Goal: Communication & Community: Share content

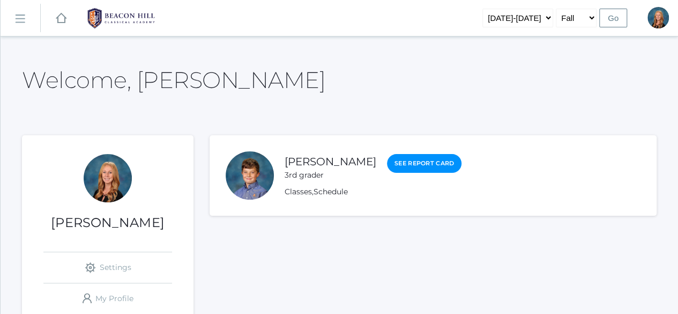
click at [20, 17] on rect at bounding box center [19, 18] width 17 height 17
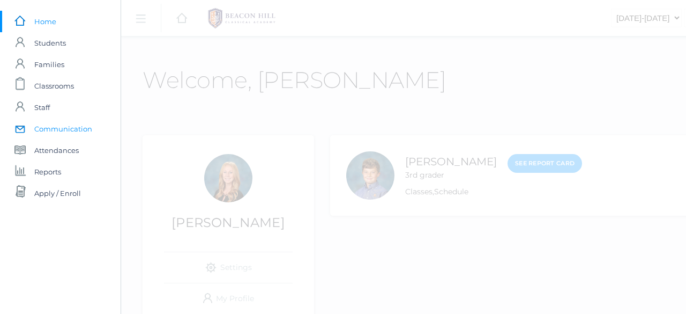
click at [54, 129] on span "Communication" at bounding box center [63, 128] width 58 height 21
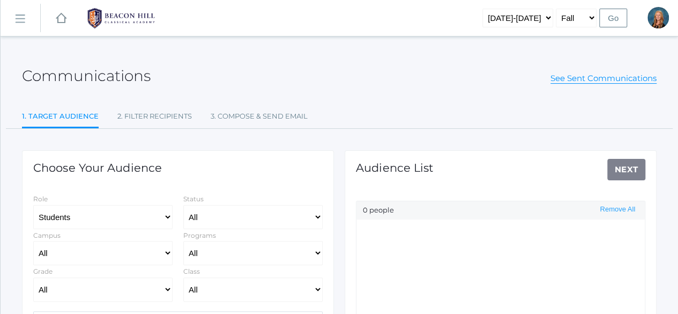
select select "Enrolled"
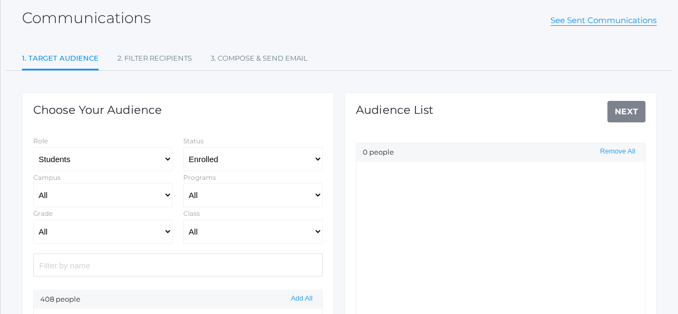
scroll to position [100, 0]
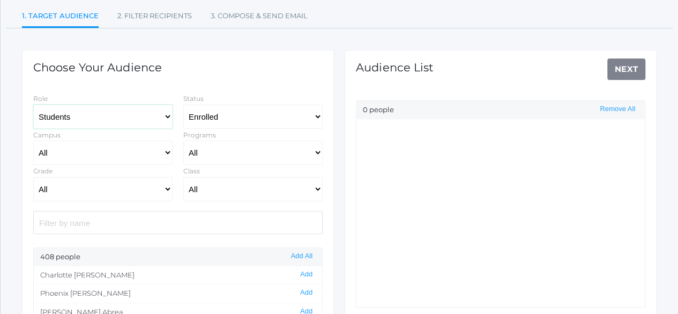
click at [164, 115] on select "Students Staff" at bounding box center [102, 117] width 139 height 24
select select "1"
click at [33, 105] on select "Students Staff" at bounding box center [102, 117] width 139 height 24
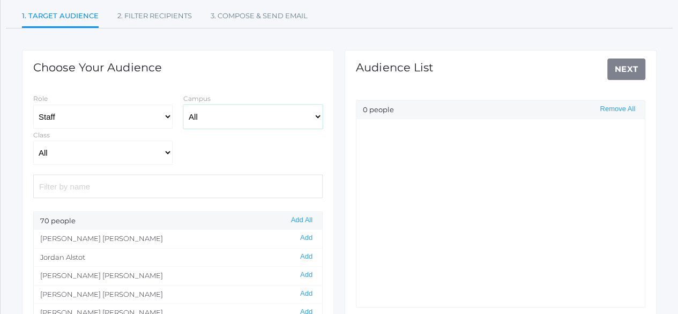
click at [317, 117] on select "All [GEOGRAPHIC_DATA]" at bounding box center [252, 117] width 139 height 24
select select "upper"
click at [183, 105] on select "All [GEOGRAPHIC_DATA]" at bounding box center [252, 117] width 139 height 24
click at [158, 154] on select "All 01LA - First Grade [PERSON_NAME] 01LA - First Grade [PERSON_NAME] 02LA - Se…" at bounding box center [102, 153] width 139 height 24
click at [235, 162] on div "Role Students Staff Campus All [GEOGRAPHIC_DATA] Class All 01LA - First Grade […" at bounding box center [178, 128] width 300 height 72
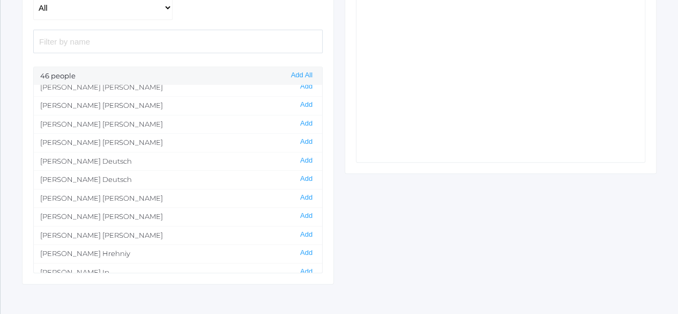
scroll to position [137, 0]
click at [300, 71] on button "Add All" at bounding box center [302, 75] width 28 height 9
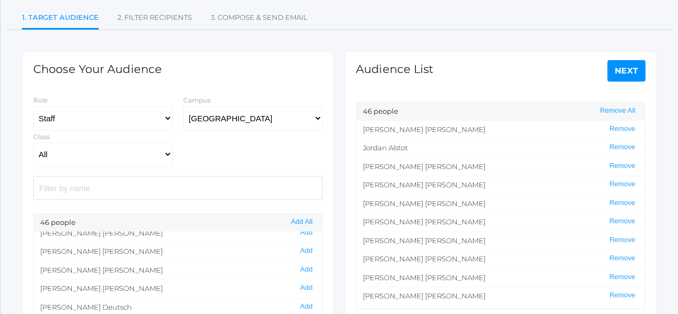
scroll to position [98, 0]
click at [616, 127] on button "Remove" at bounding box center [623, 129] width 32 height 9
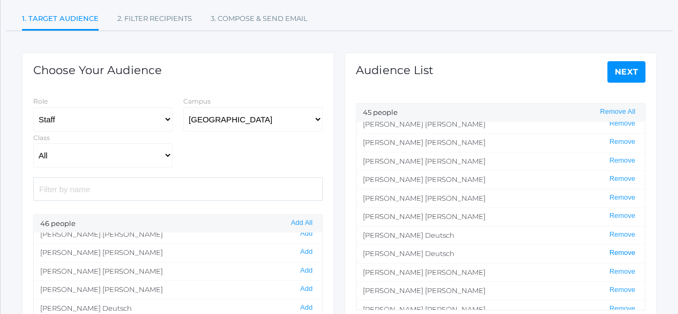
click at [617, 250] on button "Remove" at bounding box center [623, 252] width 32 height 9
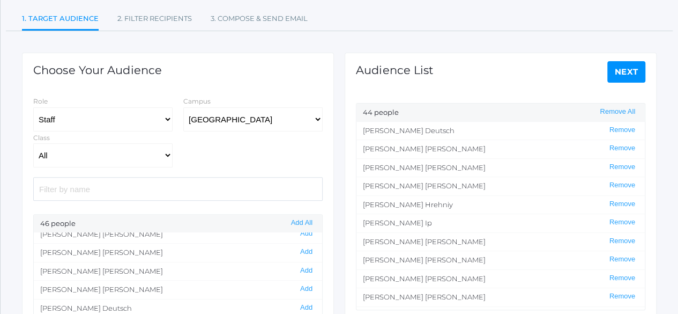
scroll to position [186, 0]
click at [618, 235] on button "Remove" at bounding box center [623, 239] width 32 height 9
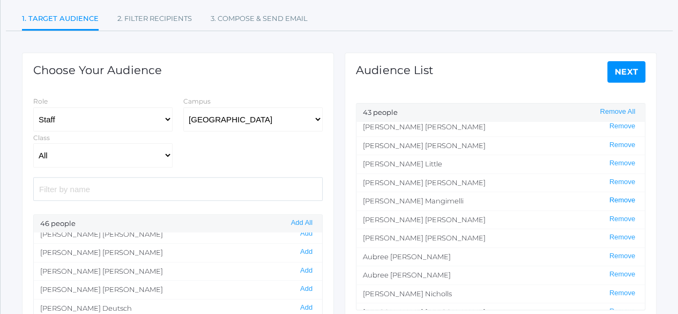
scroll to position [357, 0]
click at [615, 231] on button "Remove" at bounding box center [623, 235] width 32 height 9
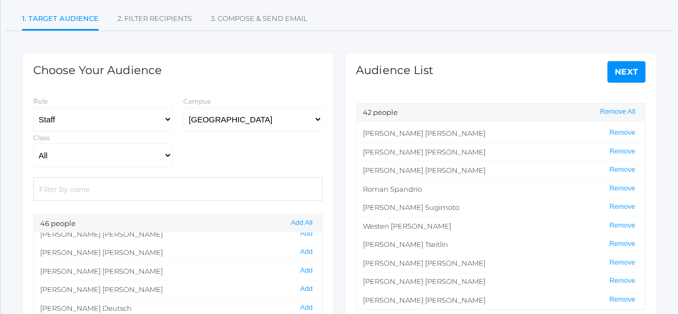
scroll to position [581, 0]
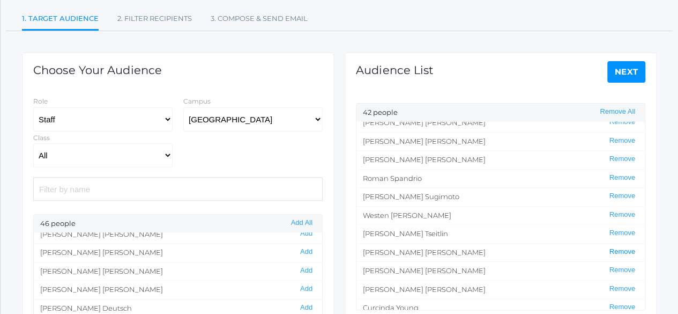
click at [616, 247] on button "Remove" at bounding box center [623, 251] width 32 height 9
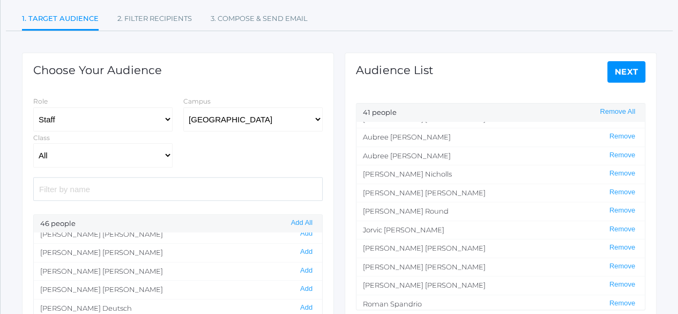
scroll to position [452, 0]
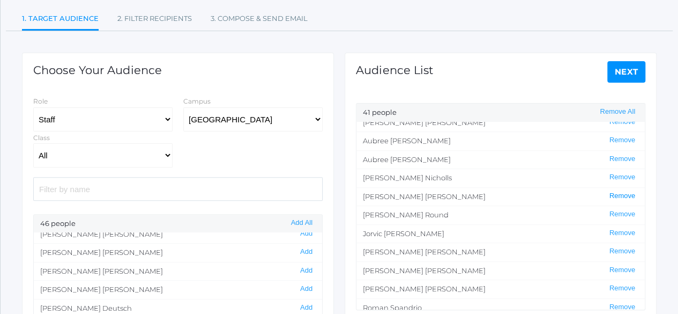
click at [617, 191] on button "Remove" at bounding box center [623, 195] width 32 height 9
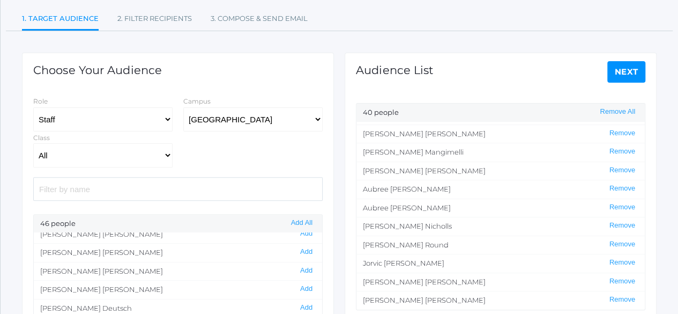
scroll to position [400, 0]
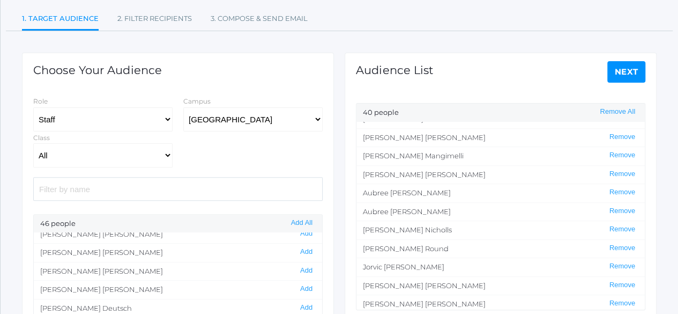
click at [616, 230] on li "[PERSON_NAME] Remove" at bounding box center [501, 229] width 289 height 19
click at [613, 227] on button "Remove" at bounding box center [623, 229] width 32 height 9
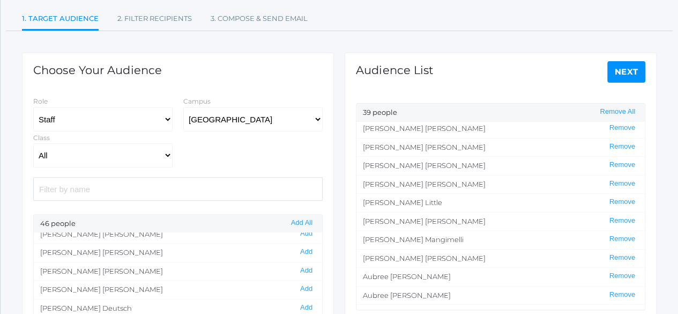
scroll to position [316, 0]
click at [612, 199] on button "Remove" at bounding box center [623, 202] width 32 height 9
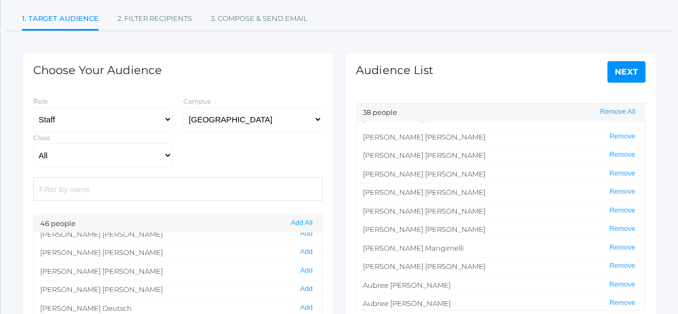
scroll to position [293, 0]
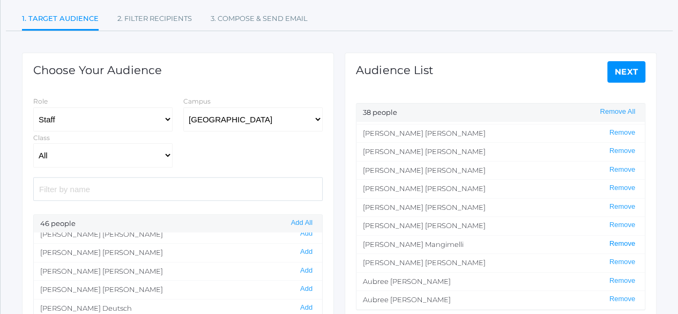
click at [611, 240] on button "Remove" at bounding box center [623, 243] width 32 height 9
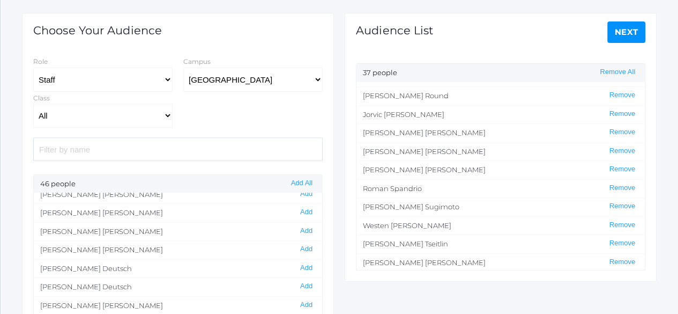
scroll to position [457, 0]
click at [622, 35] on link "Next" at bounding box center [627, 31] width 39 height 21
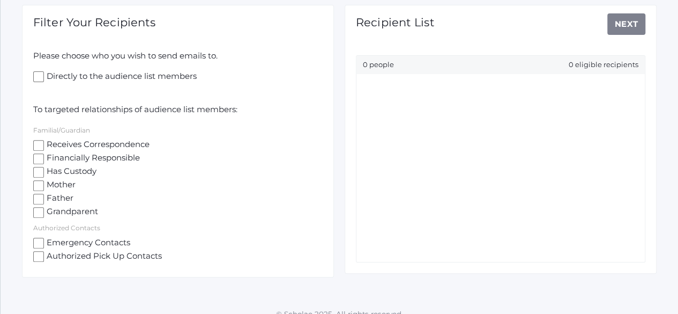
scroll to position [157, 0]
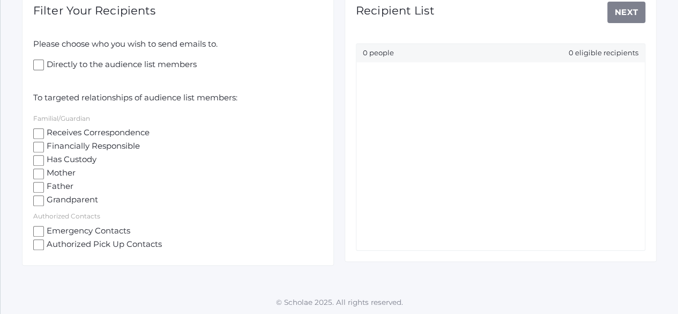
click at [35, 129] on input "Receives Correspondence" at bounding box center [38, 133] width 11 height 11
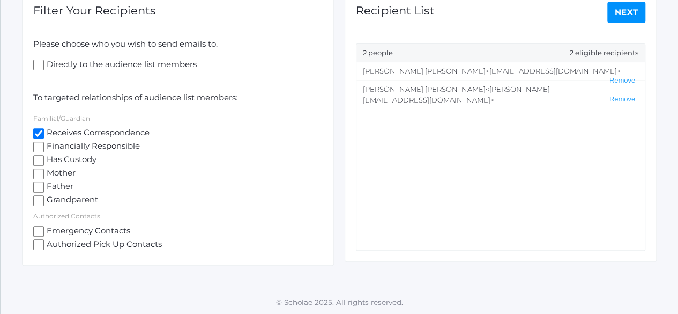
click at [38, 134] on input "Receives Correspondence" at bounding box center [38, 133] width 11 height 11
checkbox input "false"
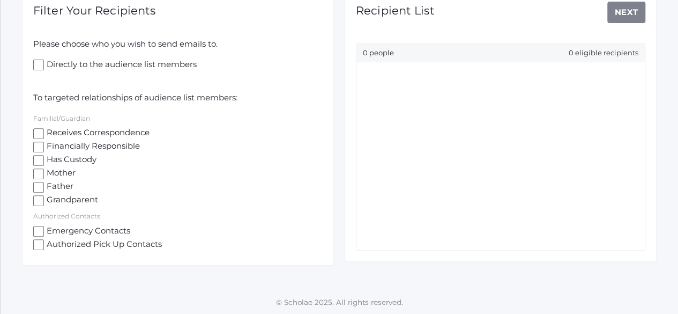
click at [33, 64] on input "Directly to the audience list members" at bounding box center [38, 65] width 11 height 11
checkbox input "true"
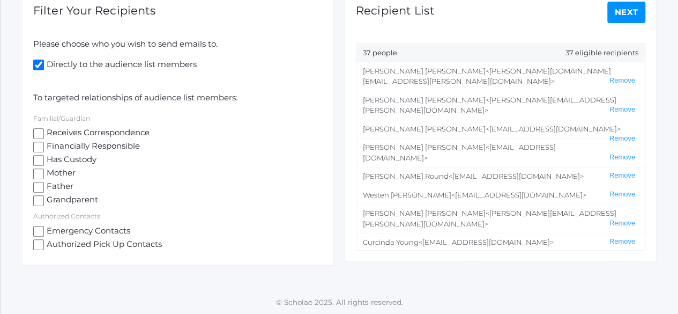
click at [634, 11] on link "Next" at bounding box center [627, 12] width 39 height 21
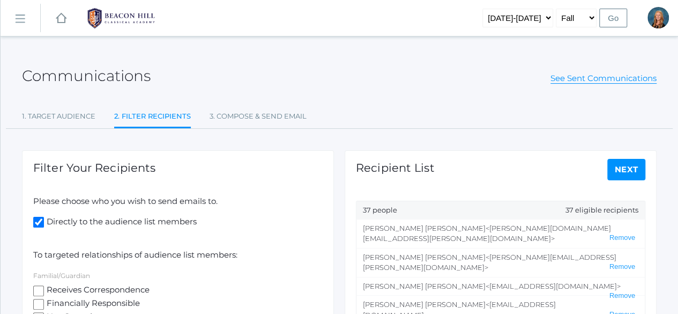
select select "2"
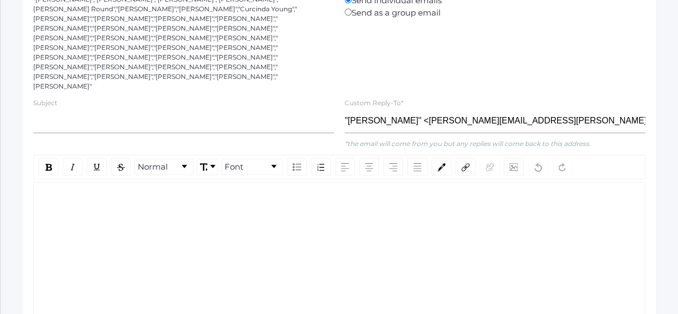
scroll to position [219, 0]
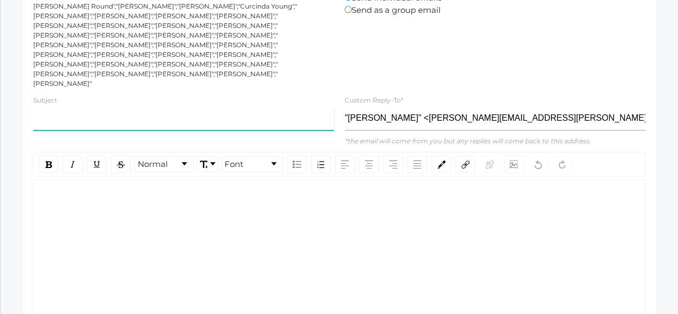
click at [150, 106] on input "text" at bounding box center [183, 118] width 301 height 24
click at [142, 193] on div "rdw-wrapper" at bounding box center [339, 252] width 612 height 147
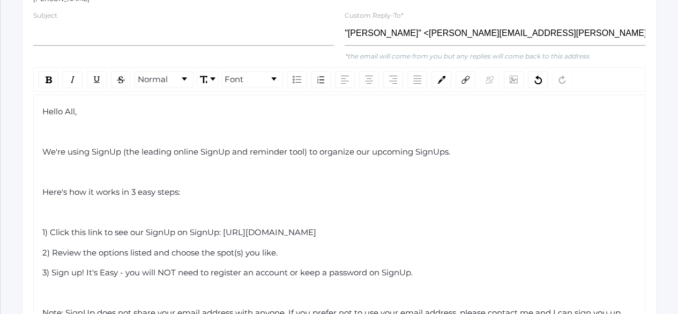
scroll to position [304, 0]
click at [91, 227] on span "1) Click this link to see our SignUp on SignUp: [URL][DOMAIN_NAME]" at bounding box center [179, 232] width 274 height 10
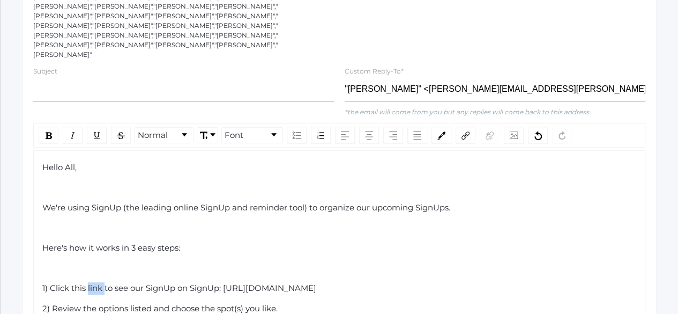
scroll to position [234, 0]
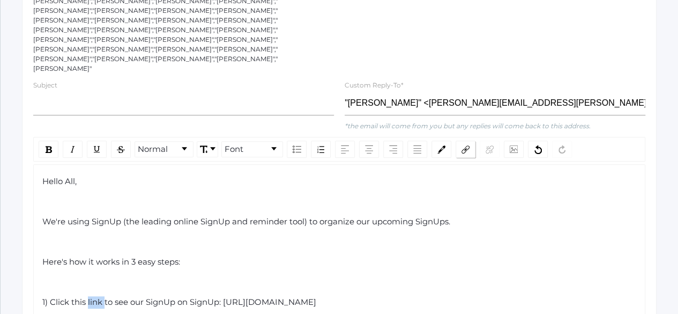
click at [464, 145] on img "rdw-link-control" at bounding box center [466, 149] width 8 height 8
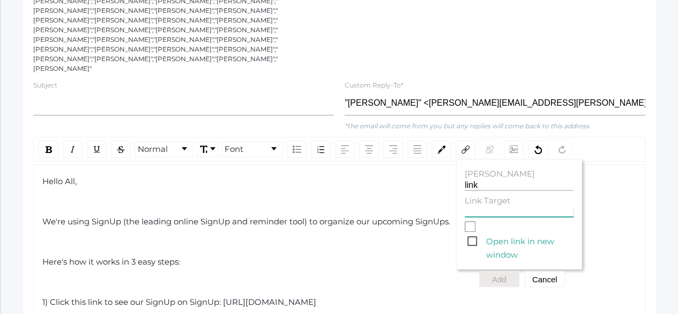
click at [477, 206] on input "Link Target" at bounding box center [519, 211] width 109 height 10
paste input "We're using SignUp (the leading online SignUp and reminder tool) to organize ou…"
click at [468, 234] on span "Open link in new window" at bounding box center [521, 240] width 106 height 13
type input "We're using SignUp (the leading online SignUp and reminder tool) to organize ou…"
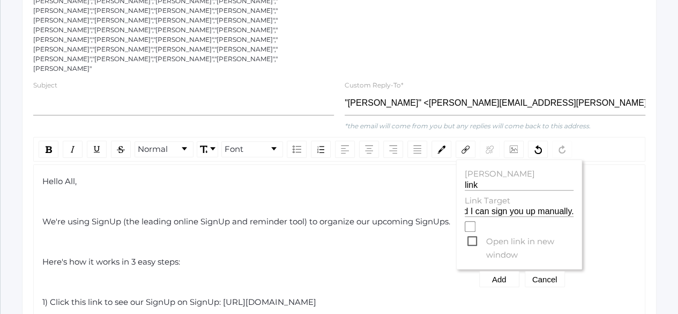
click at [467, 221] on input "Open link in new window" at bounding box center [470, 226] width 11 height 11
checkbox input "true"
click at [507, 271] on button "Add" at bounding box center [499, 279] width 40 height 16
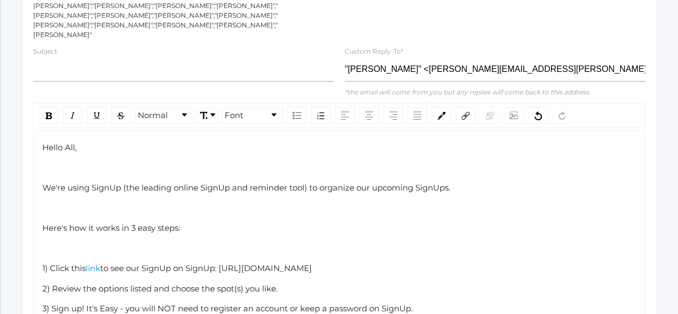
scroll to position [270, 0]
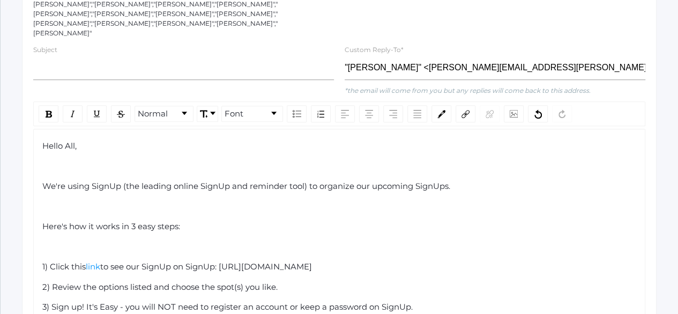
drag, startPoint x: 105, startPoint y: 237, endPoint x: 86, endPoint y: 231, distance: 19.5
click at [86, 261] on div "1) Click this link to see our SignUp on SignUp: [URL][DOMAIN_NAME]" at bounding box center [339, 267] width 595 height 12
click at [49, 110] on img "rdw-inline-control" at bounding box center [49, 113] width 6 height 7
click at [218, 241] on div "rdw-editor" at bounding box center [339, 247] width 595 height 12
click at [107, 261] on span "to see our SignUp on SignUp: [URL][DOMAIN_NAME]" at bounding box center [210, 266] width 212 height 10
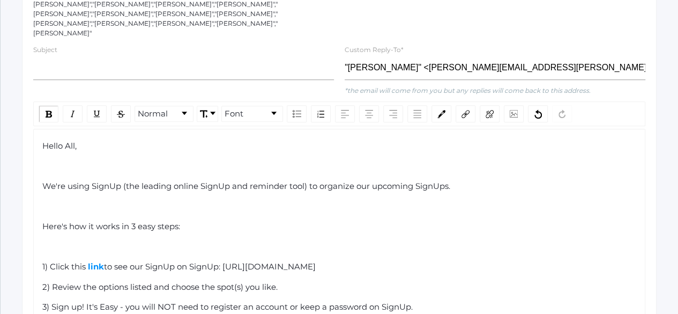
click at [229, 241] on div "rdw-editor" at bounding box center [339, 247] width 595 height 12
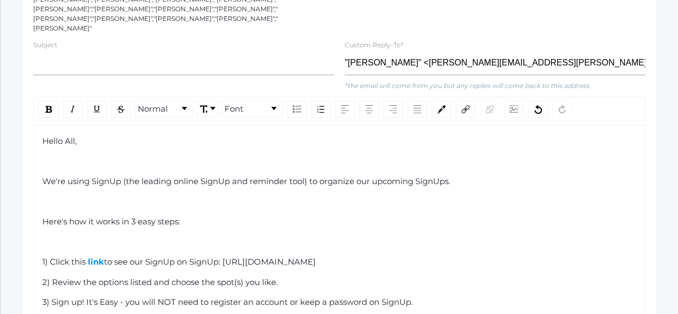
scroll to position [275, 0]
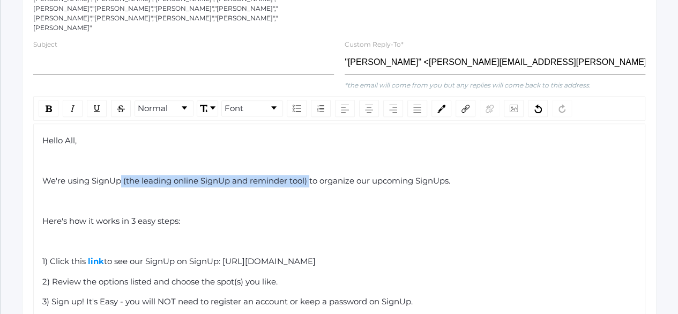
drag, startPoint x: 310, startPoint y: 151, endPoint x: 121, endPoint y: 139, distance: 189.1
click at [121, 139] on div "Hello All, We're using SignUp (the leading online SignUp and reminder tool) to …" at bounding box center [339, 247] width 595 height 225
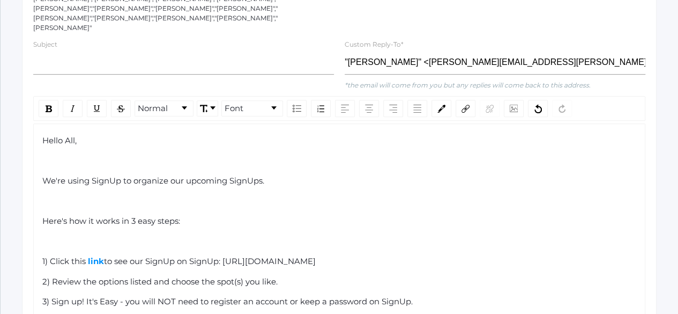
click at [258, 175] on span "We're using SignUp to organize our upcoming SignUps." at bounding box center [153, 180] width 222 height 10
click at [402, 175] on div "We're using SignUp to organize our upcoming sign ups for our Gryphon Day Festiv…" at bounding box center [339, 181] width 595 height 12
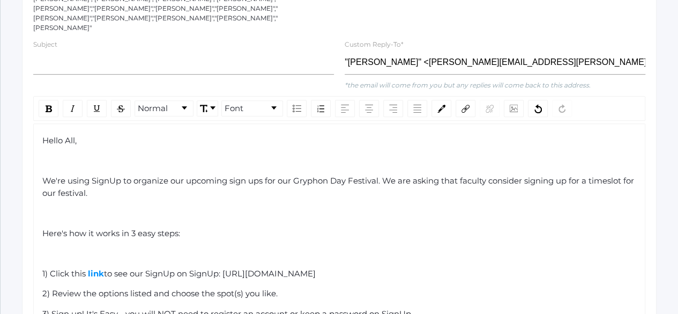
click at [78, 191] on div "Hello All, We're using SignUp to organize our upcoming sign ups for our Gryphon…" at bounding box center [339, 254] width 595 height 238
click at [68, 207] on div "rdw-editor" at bounding box center [339, 213] width 595 height 12
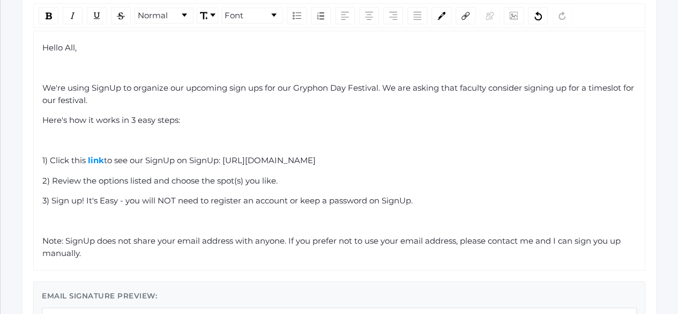
scroll to position [368, 0]
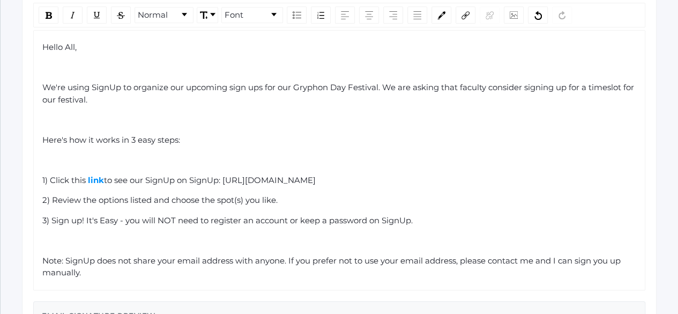
click at [184, 82] on div "We're using SignUp to organize our upcoming sign ups for our Gryphon Day Festiv…" at bounding box center [339, 94] width 595 height 24
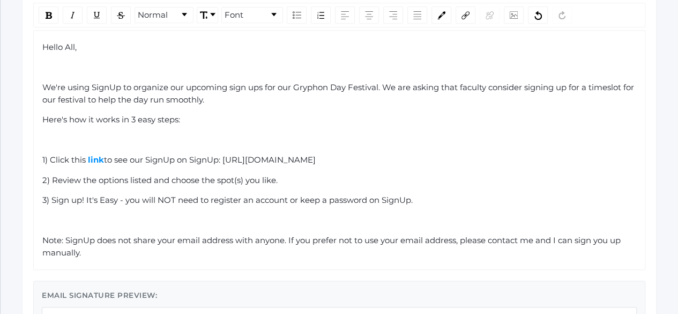
drag, startPoint x: 360, startPoint y: 130, endPoint x: 227, endPoint y: 127, distance: 133.0
click at [227, 154] on div "1) Click this link to see our SignUp on SignUp: [URL][DOMAIN_NAME]" at bounding box center [339, 160] width 595 height 12
click at [432, 194] on div "3) Sign up! It's Easy - you will NOT need to register an account or keep a pass…" at bounding box center [339, 200] width 595 height 12
click at [442, 194] on div "3) Sign up! It's Easy - you will NOT need to register an account or keep a pass…" at bounding box center [339, 200] width 595 height 12
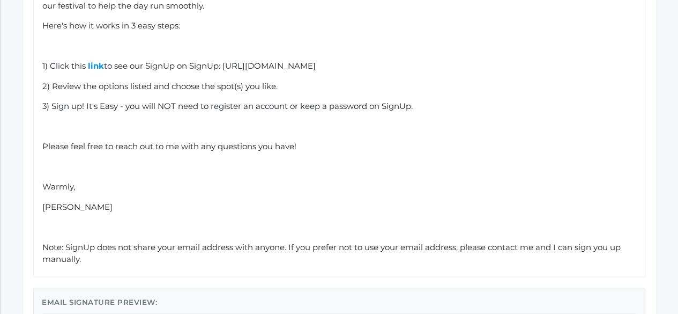
scroll to position [460, 0]
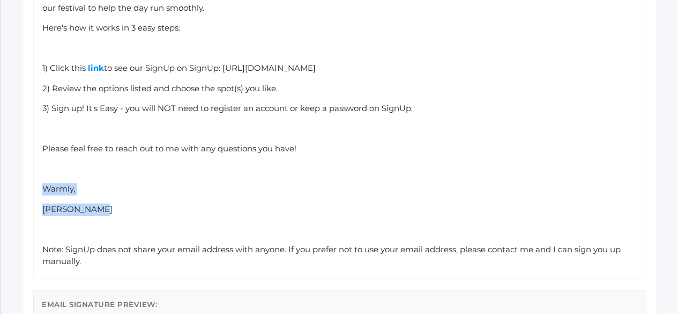
drag, startPoint x: 105, startPoint y: 180, endPoint x: 12, endPoint y: 153, distance: 96.6
click at [12, 153] on div "Communications See Sent Communications 1. Target Audience 2. Filter Recipients …" at bounding box center [340, 38] width 678 height 896
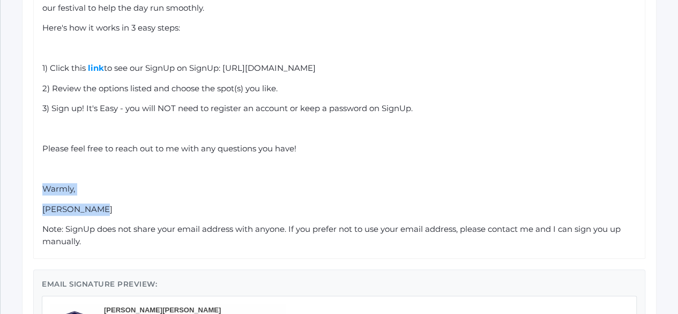
drag, startPoint x: 99, startPoint y: 179, endPoint x: 23, endPoint y: 151, distance: 81.8
click at [23, 151] on div "Compose your Message Send Message to 37 recipients preview email Recipients: "[…" at bounding box center [339, 77] width 635 height 775
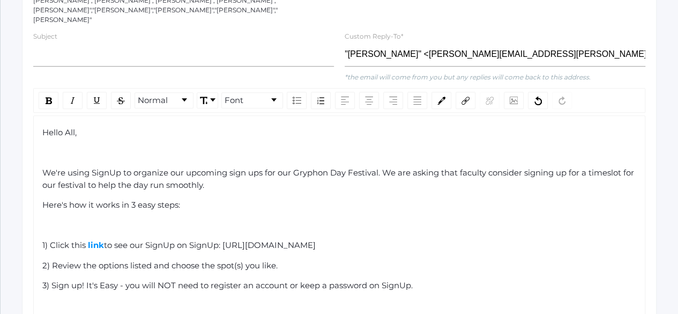
scroll to position [284, 0]
drag, startPoint x: 359, startPoint y: 212, endPoint x: 227, endPoint y: 213, distance: 131.9
click at [227, 238] on div "1) Click this link to see our SignUp on SignUp: [URL][DOMAIN_NAME]" at bounding box center [339, 244] width 595 height 12
click at [49, 91] on div "rdw-inline-control" at bounding box center [49, 99] width 20 height 17
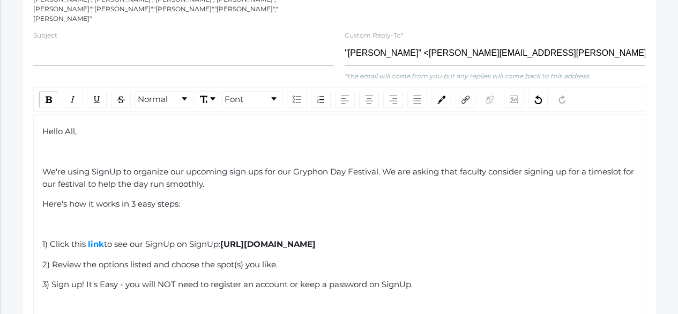
click at [427, 278] on div "3) Sign up! It's Easy - you will NOT need to register an account or keep a pass…" at bounding box center [339, 284] width 595 height 12
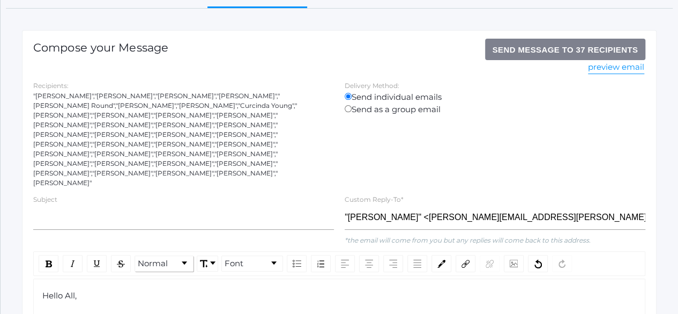
scroll to position [121, 0]
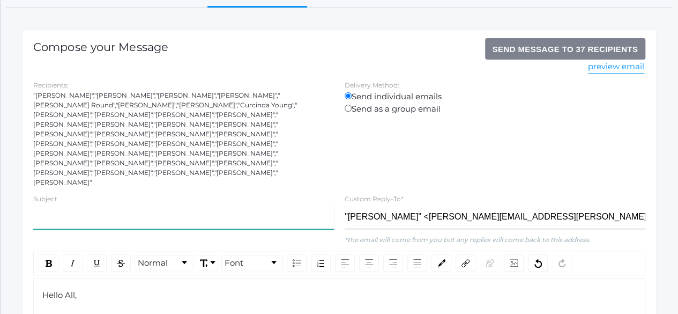
click at [103, 205] on input "text" at bounding box center [183, 217] width 301 height 24
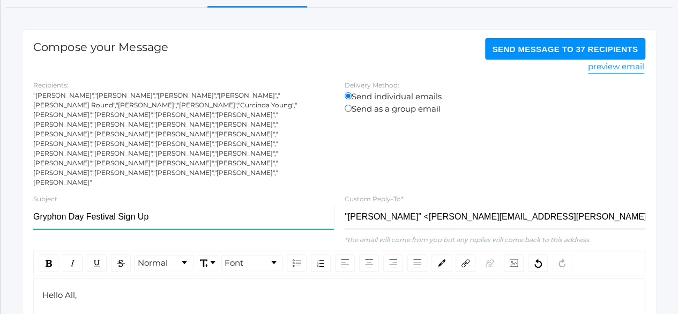
type input "Gryphon Day Festival Sign Up"
click at [559, 54] on button "Send Message to 37 recipients" at bounding box center [565, 48] width 161 height 21
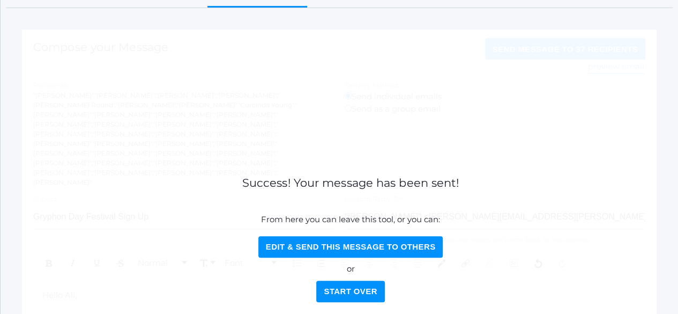
click at [366, 280] on button "Start Over" at bounding box center [350, 290] width 68 height 21
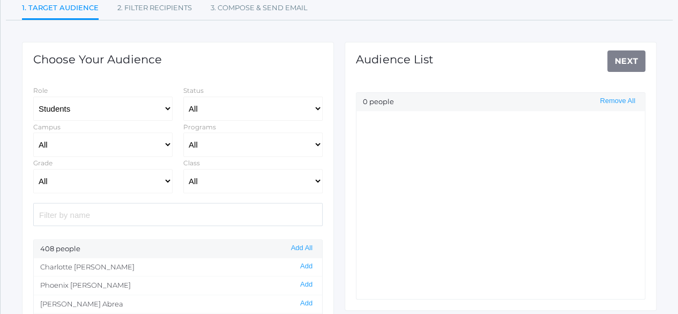
scroll to position [109, 0]
click at [154, 107] on select "Students Staff" at bounding box center [102, 108] width 139 height 24
select select "1"
click at [33, 96] on select "Students Staff" at bounding box center [102, 108] width 139 height 24
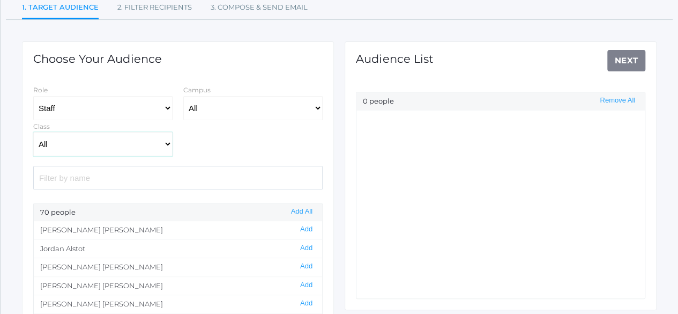
click at [156, 141] on select "All 01LA - First Grade [PERSON_NAME] 01LA - First Grade [PERSON_NAME] 02LA - Se…" at bounding box center [102, 144] width 139 height 24
click at [29, 175] on div at bounding box center [178, 177] width 300 height 23
click at [321, 108] on select "All [GEOGRAPHIC_DATA]" at bounding box center [252, 108] width 139 height 24
click at [268, 167] on input "search" at bounding box center [178, 177] width 290 height 23
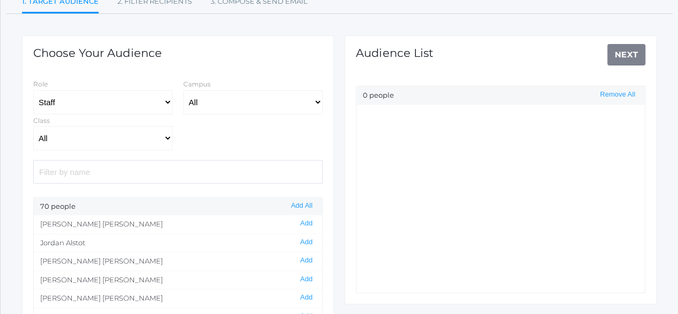
scroll to position [109, 0]
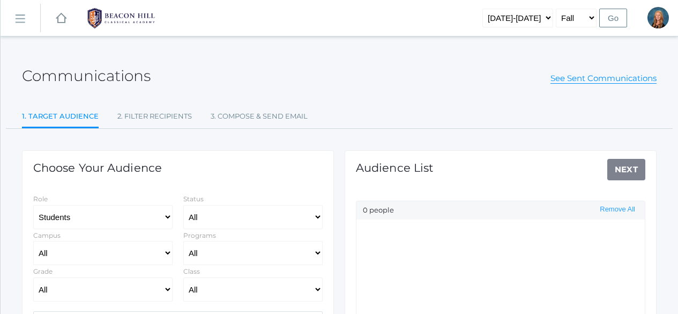
scroll to position [103, 0]
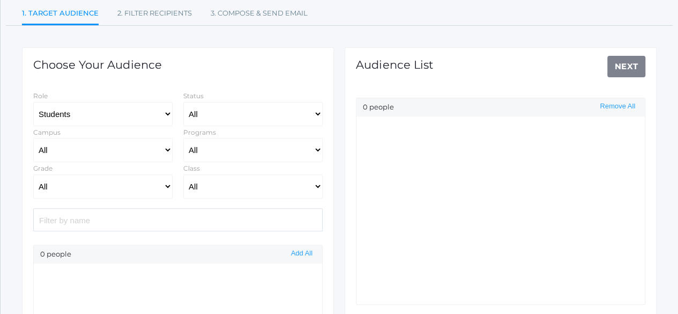
select select "Enrolled"
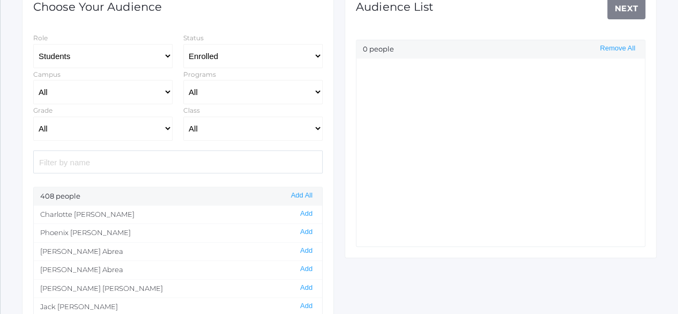
scroll to position [158, 0]
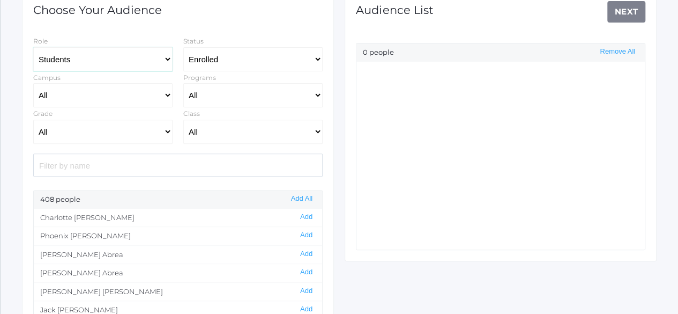
click at [149, 57] on select "Students Staff" at bounding box center [102, 59] width 139 height 24
select select "1"
click at [33, 47] on select "Students Staff" at bounding box center [102, 59] width 139 height 24
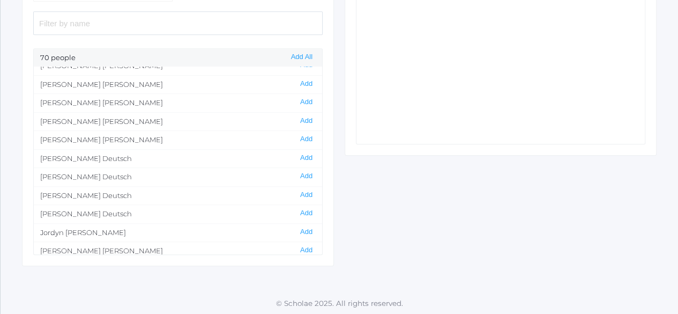
scroll to position [306, 0]
click at [303, 209] on button "Add" at bounding box center [306, 212] width 19 height 9
click at [297, 208] on button "Add" at bounding box center [306, 212] width 19 height 9
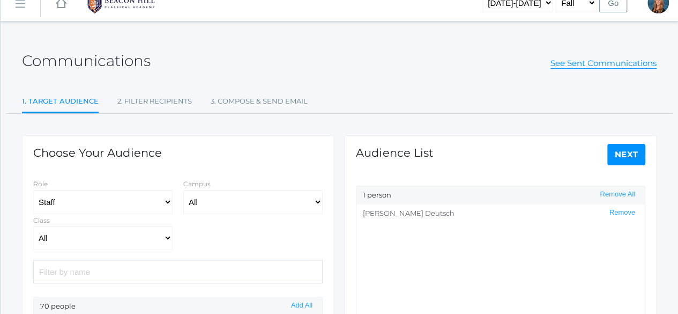
scroll to position [110, 0]
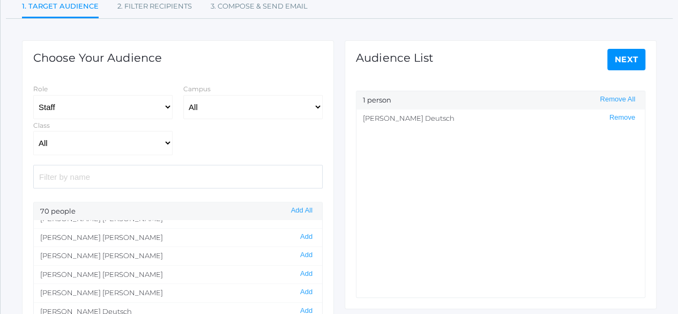
click at [624, 58] on link "Next" at bounding box center [627, 59] width 39 height 21
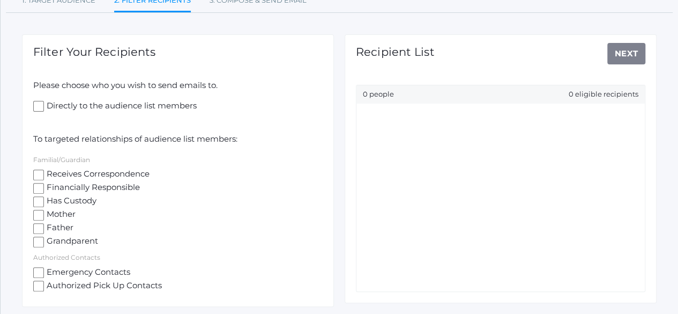
scroll to position [130, 0]
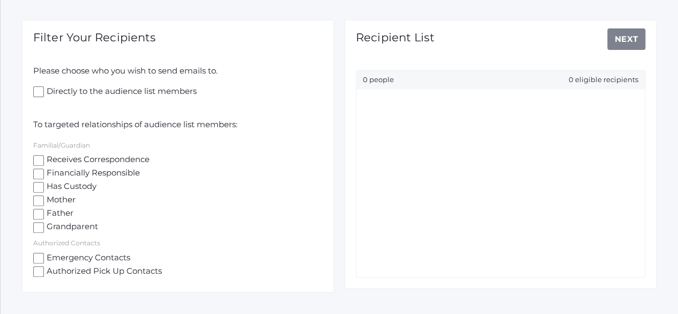
click at [36, 92] on input "Directly to the audience list members" at bounding box center [38, 91] width 11 height 11
checkbox input "true"
